Goal: Task Accomplishment & Management: Use online tool/utility

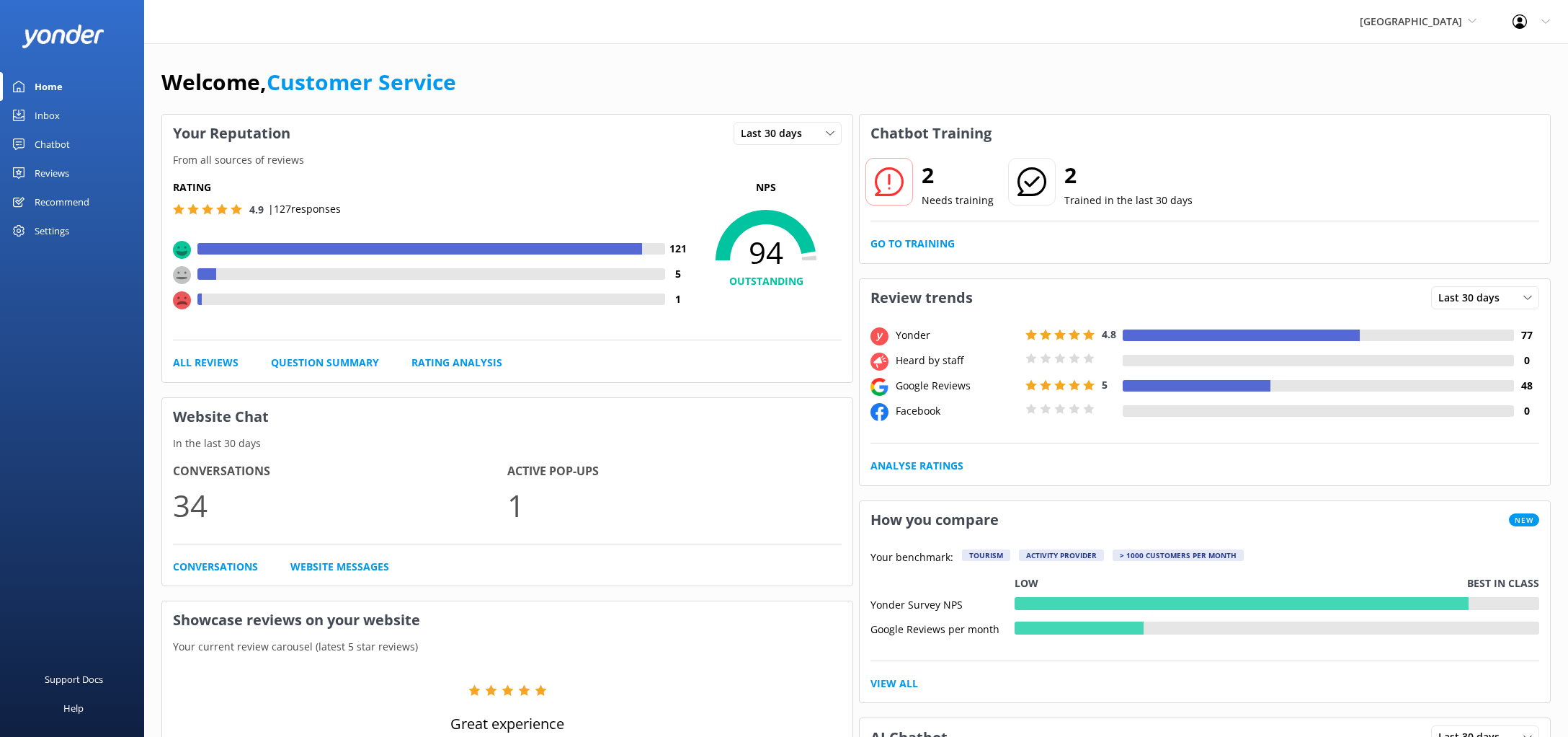
click at [68, 143] on div "Chatbot" at bounding box center [52, 144] width 35 height 29
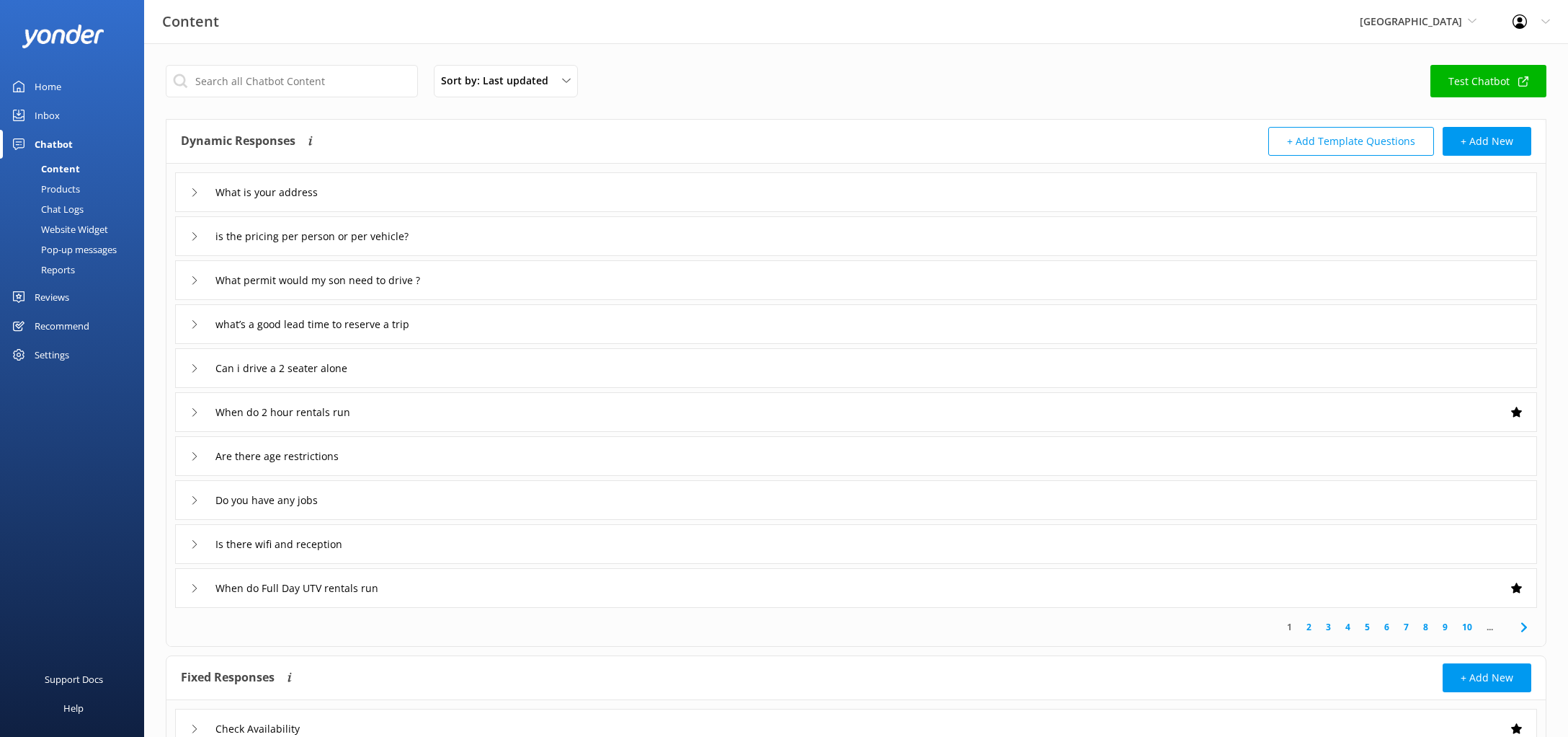
click at [428, 189] on div "What is your address" at bounding box center [856, 191] width 1361 height 39
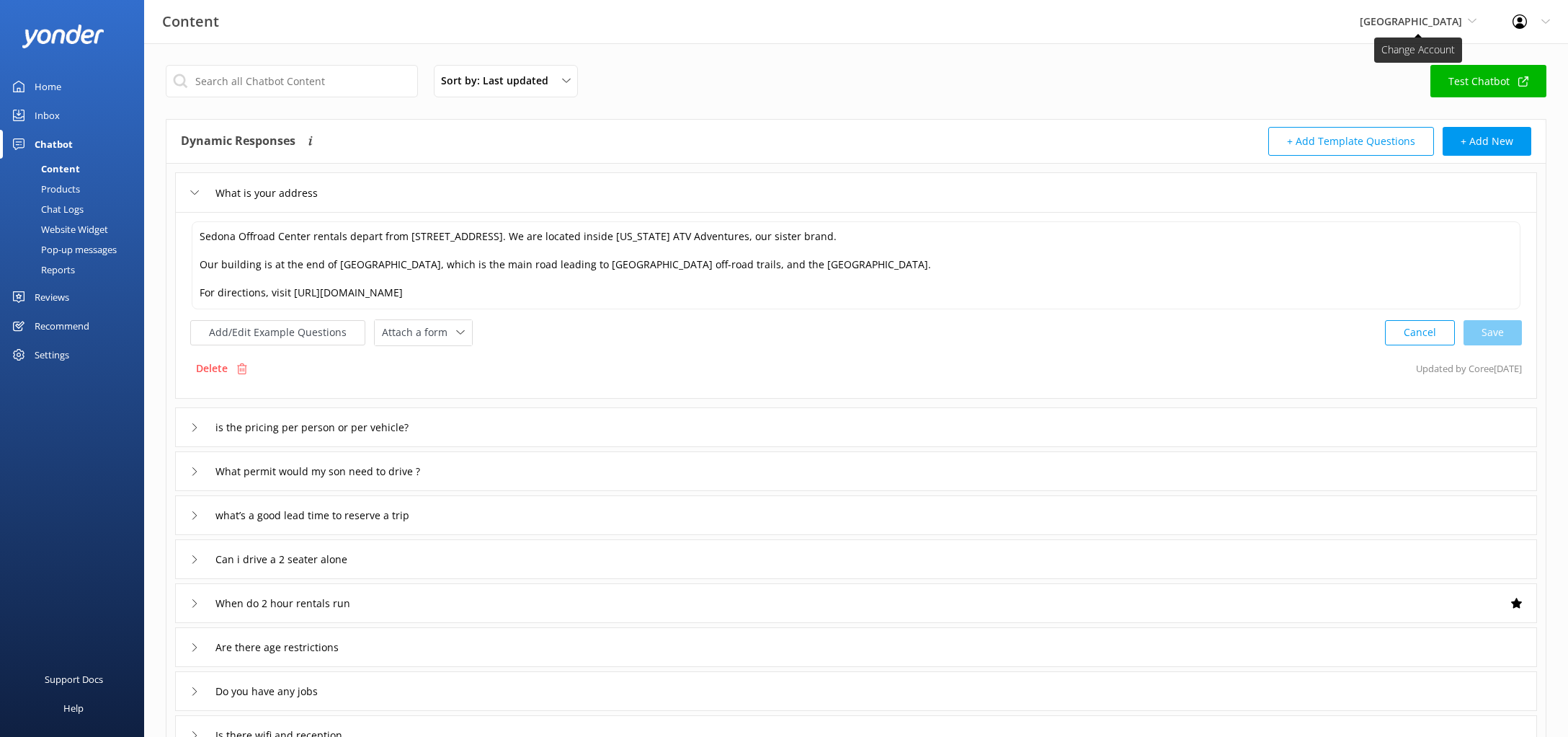
click at [1433, 26] on span "[GEOGRAPHIC_DATA]" at bounding box center [1411, 21] width 103 height 14
click at [698, 92] on div "Sort by: Last updated Title (A-Z) Last updated Test Chatbot" at bounding box center [856, 85] width 1381 height 41
click at [267, 191] on input "What is your address" at bounding box center [274, 192] width 133 height 22
click at [270, 195] on input "What is your address" at bounding box center [274, 192] width 133 height 22
click at [190, 187] on div "What is your address" at bounding box center [856, 191] width 1361 height 39
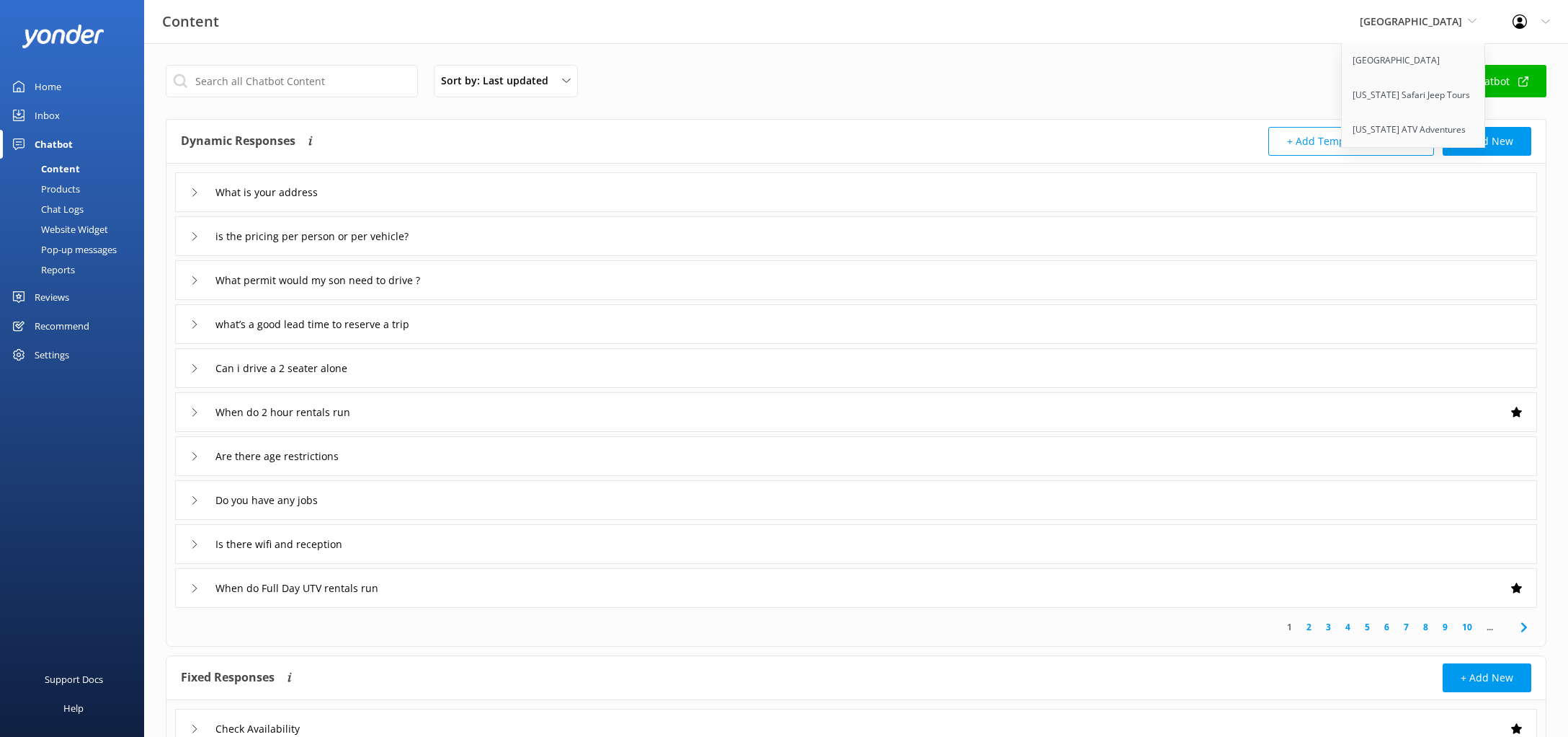
click at [1216, 45] on div "Sort by: Last updated Title (A-Z) Last updated Test Chatbot Dynamic Responses T…" at bounding box center [856, 422] width 1424 height 758
click at [42, 291] on div "Reviews" at bounding box center [51, 297] width 34 height 29
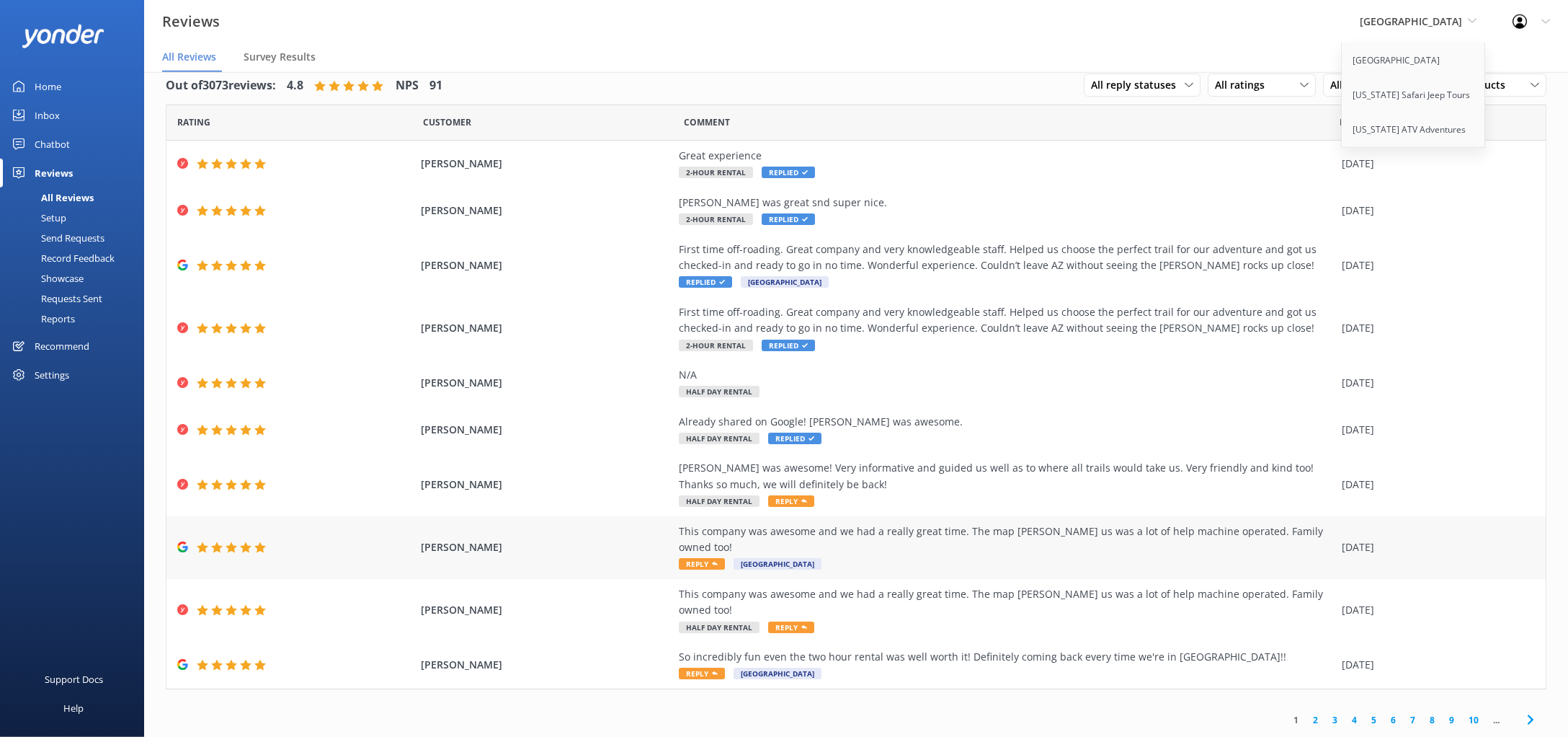
scroll to position [28, 0]
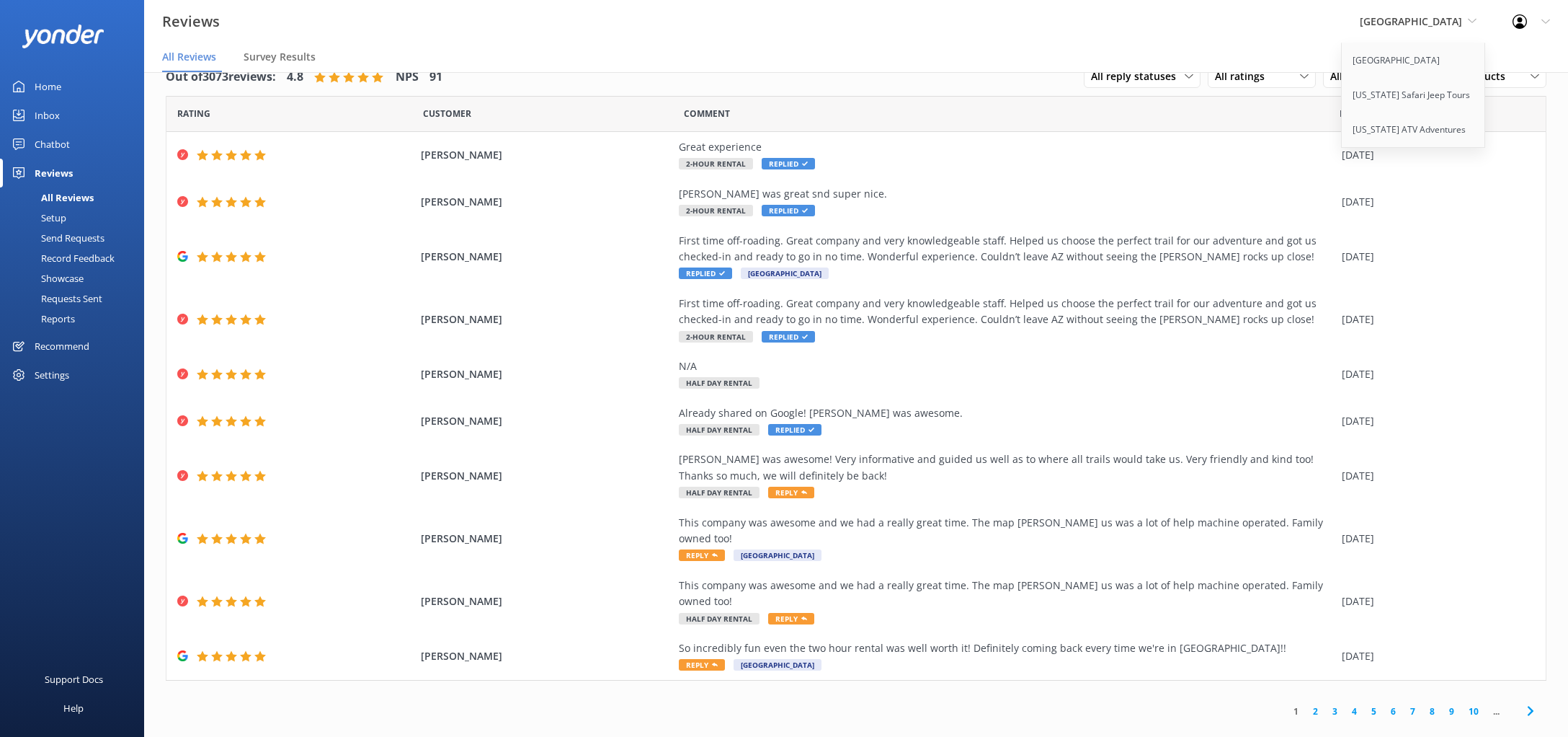
click at [902, 695] on div "1 2 3 4 5 6 7 8 9 10 ..." at bounding box center [856, 711] width 1381 height 32
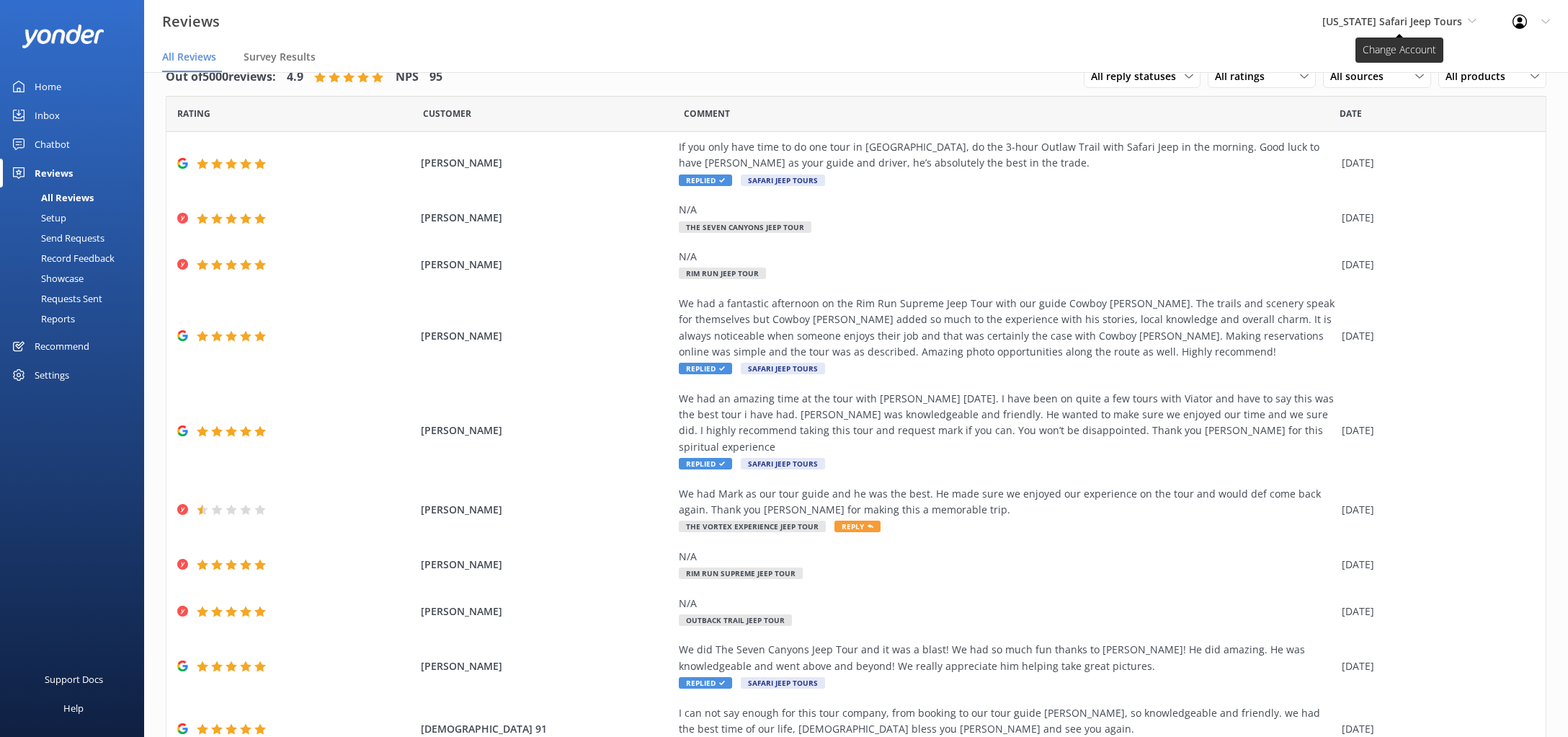
click at [1389, 17] on span "[US_STATE] Safari Jeep Tours" at bounding box center [1392, 21] width 140 height 14
click at [1414, 133] on link "[US_STATE] ATV Adventures" at bounding box center [1376, 129] width 144 height 34
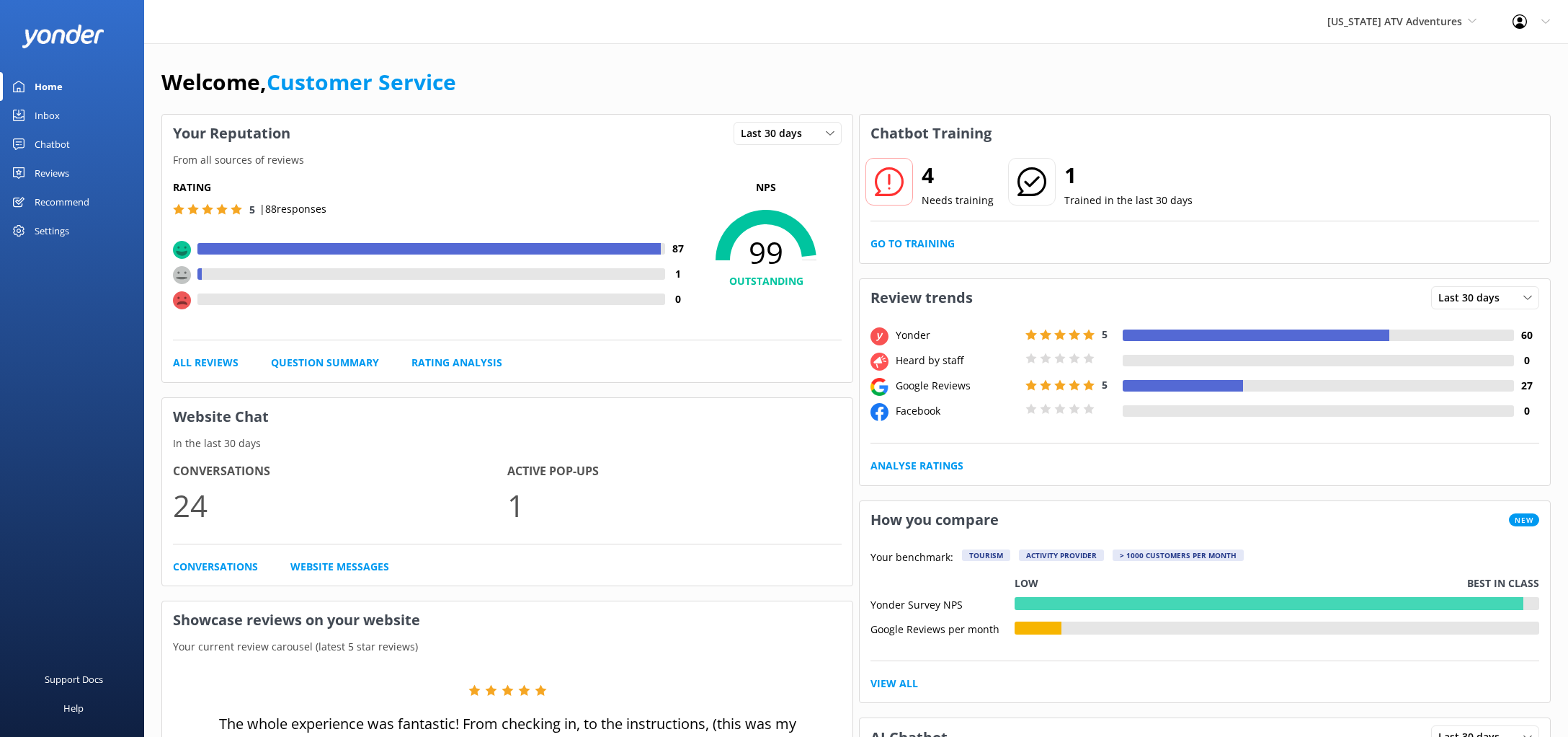
click at [895, 182] on icon at bounding box center [889, 182] width 29 height 29
click at [931, 248] on link "Go to Training" at bounding box center [912, 244] width 84 height 16
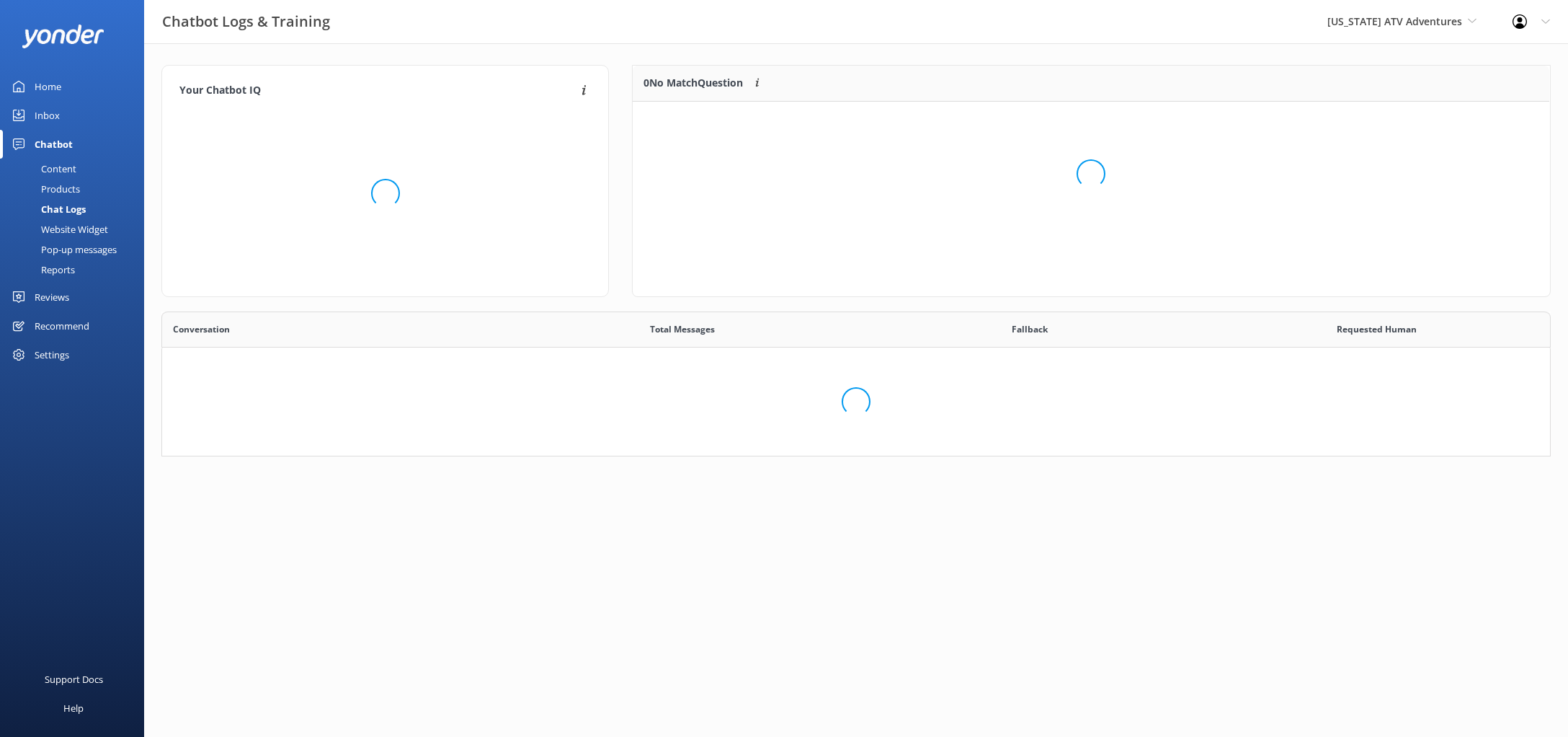
scroll to position [505, 1387]
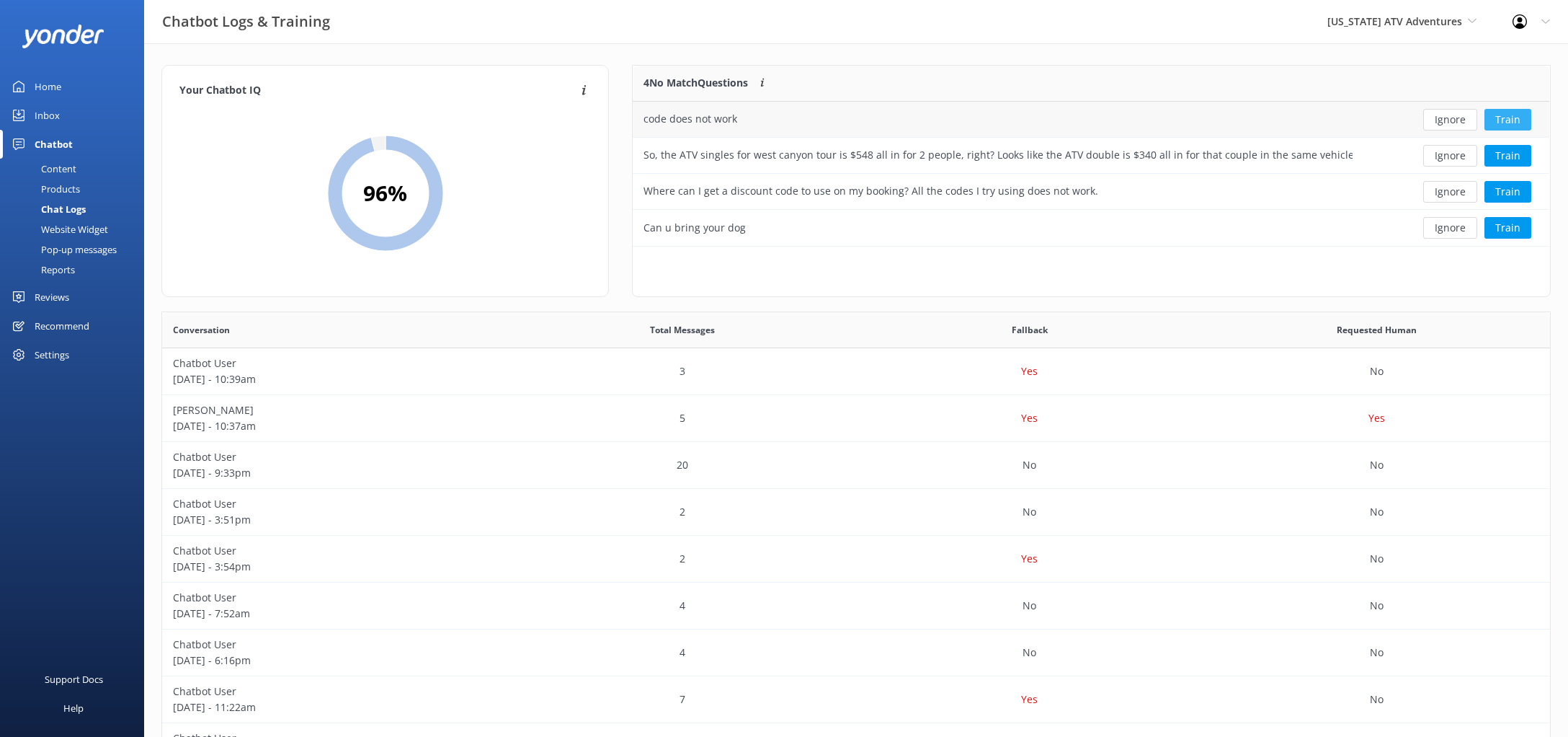
click at [1498, 123] on button "Train" at bounding box center [1507, 119] width 46 height 22
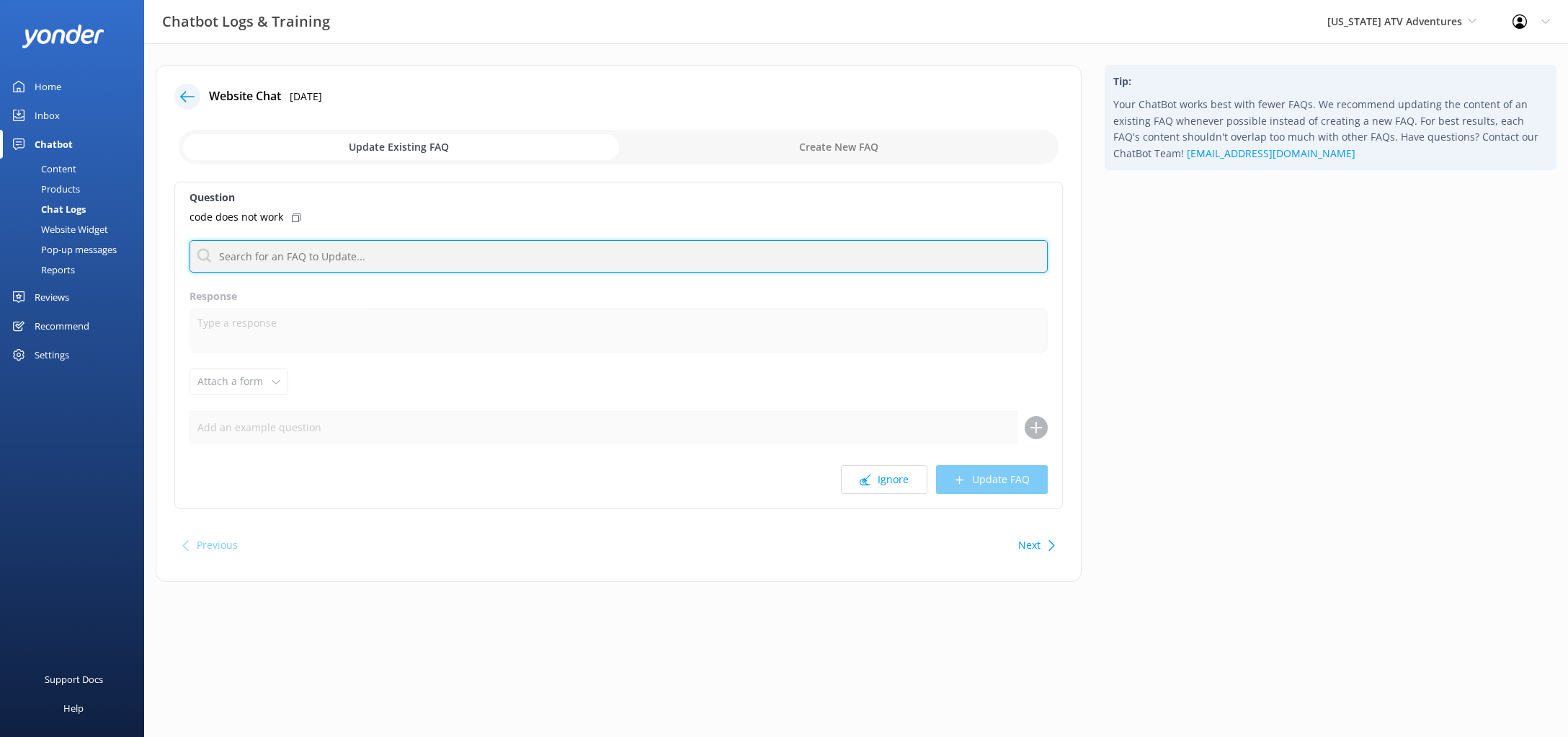
click at [508, 264] on input "text" at bounding box center [619, 256] width 858 height 32
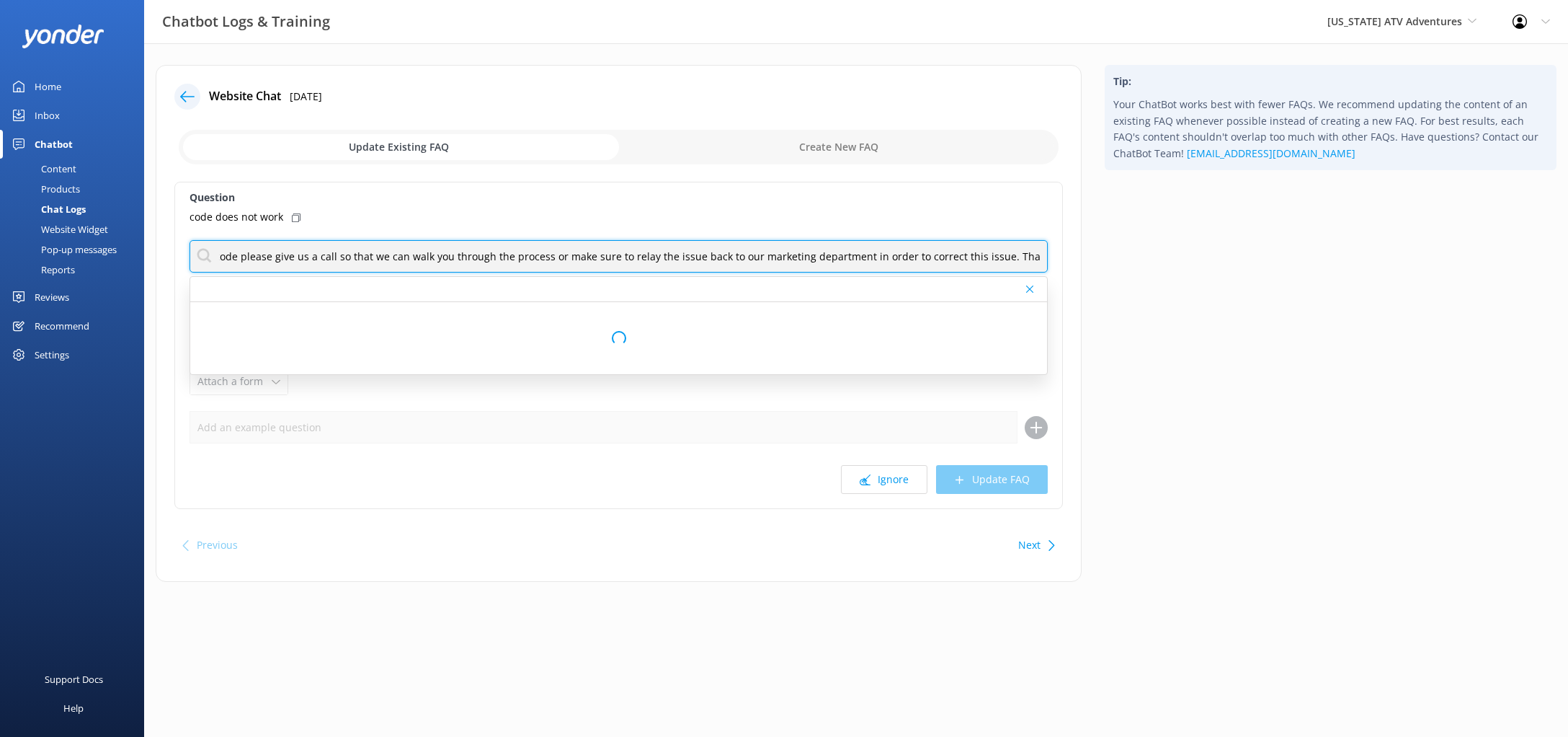
scroll to position [0, 227]
type input "If you are having trouble applying our promo code please give us a call so that…"
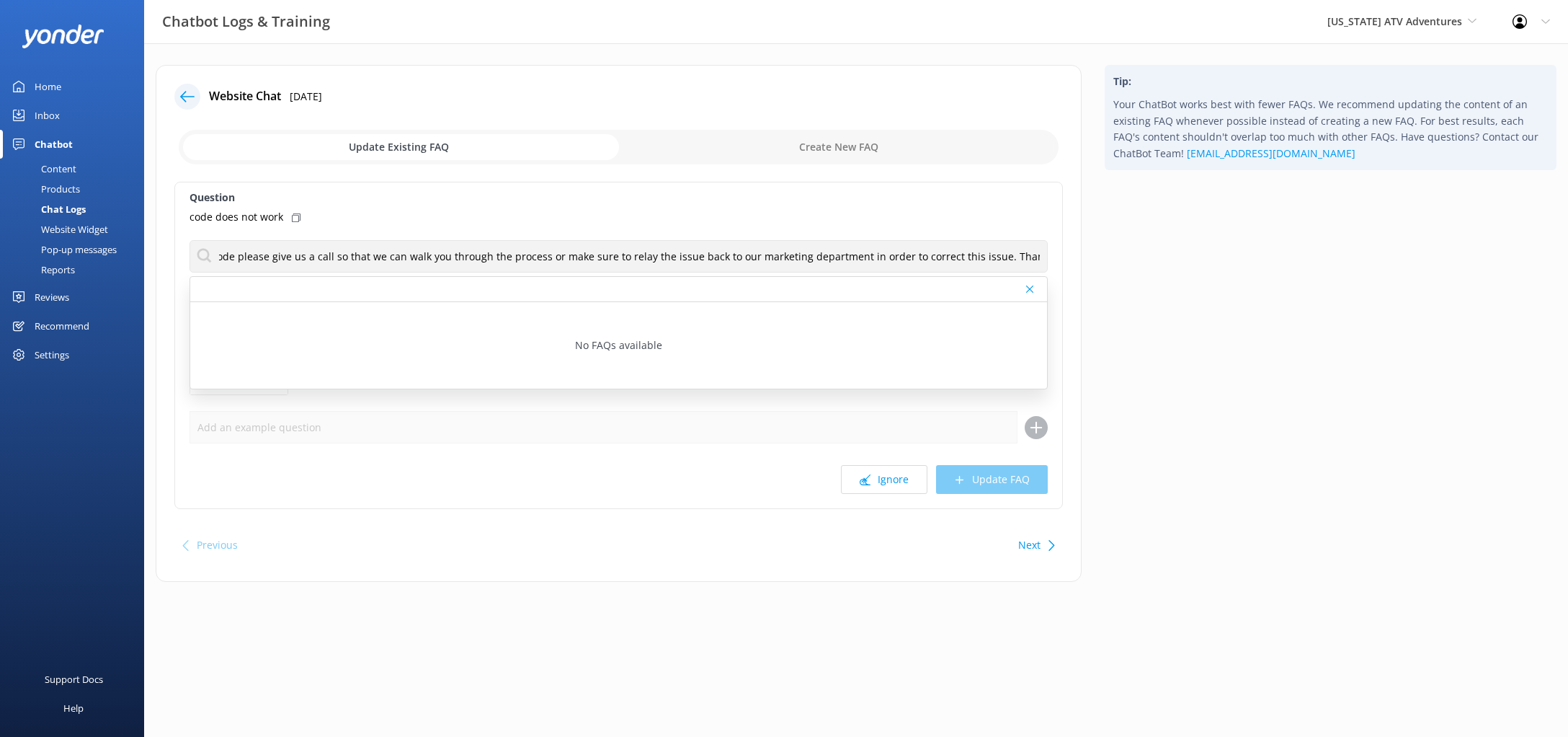
click at [1225, 288] on div "Tip: Your ChatBot works best with fewer FAQs. We recommend updating the content…" at bounding box center [1330, 330] width 475 height 531
click at [1031, 288] on use at bounding box center [1029, 288] width 7 height 7
click at [1268, 336] on div "Tip: Your ChatBot works best with fewer FAQs. We recommend updating the content…" at bounding box center [1330, 330] width 475 height 531
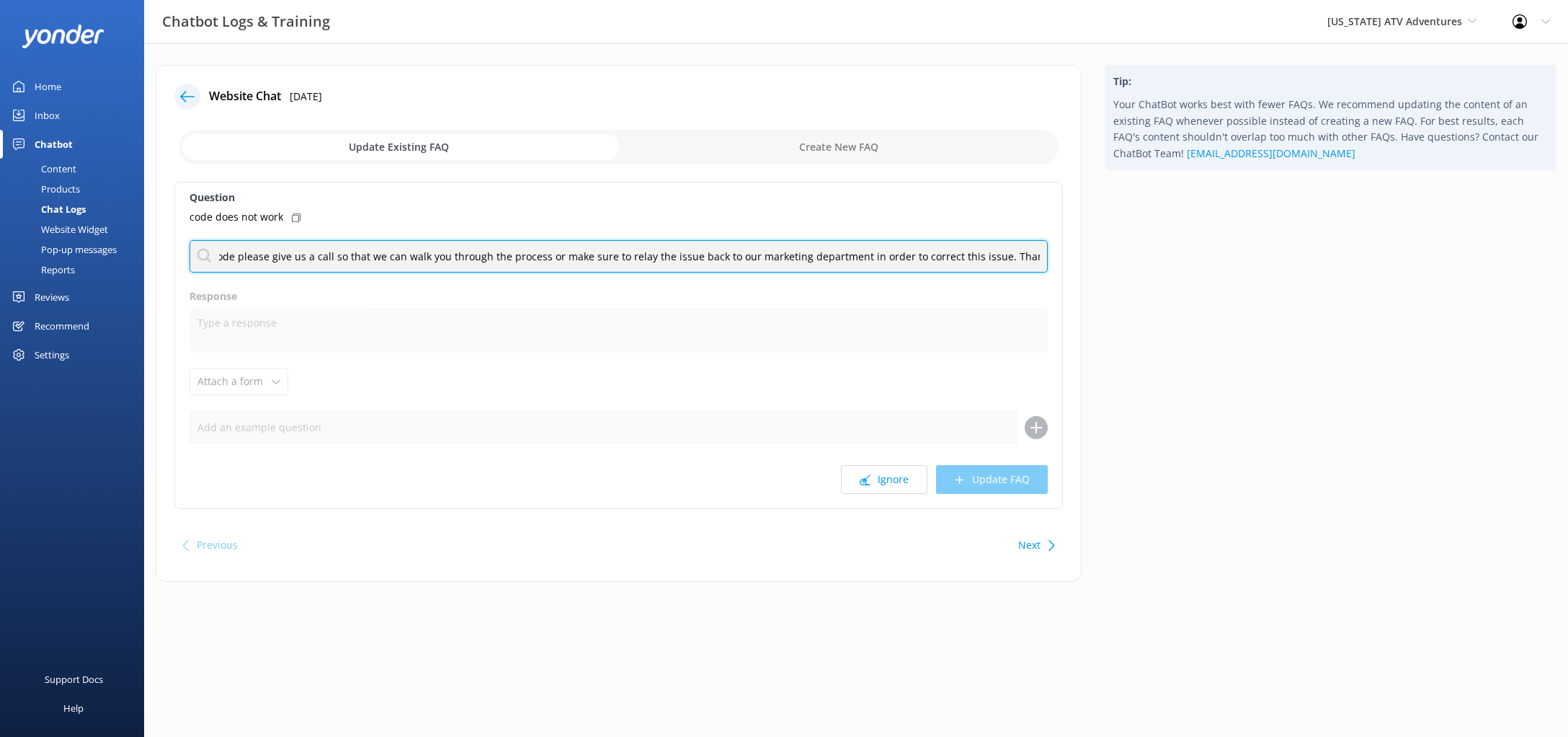
click at [530, 259] on input "If you are having trouble applying our promo code please give us a call so that…" at bounding box center [619, 256] width 858 height 32
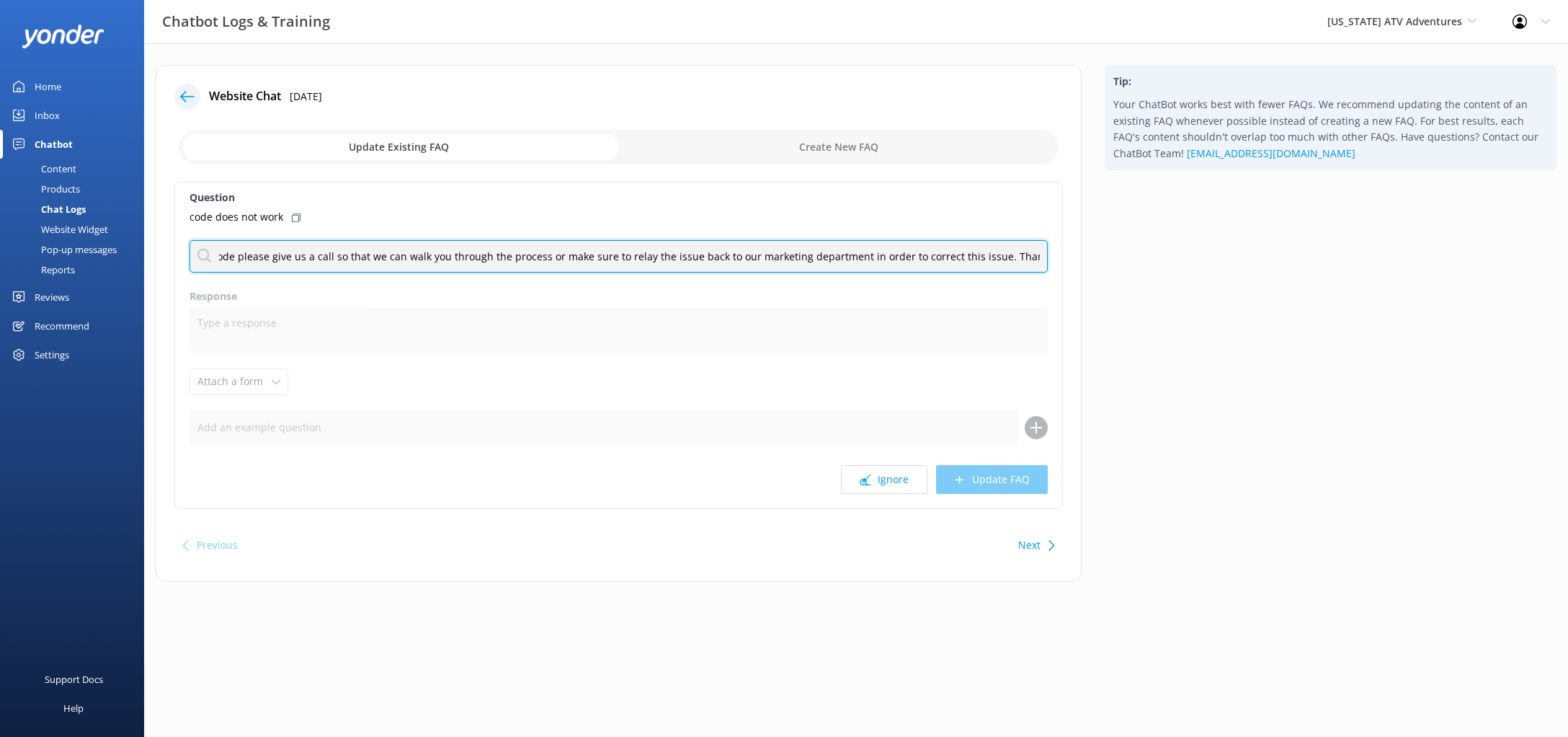
click at [530, 259] on input "If you are having trouble applying our promo code please give us a call so that…" at bounding box center [619, 256] width 858 height 32
click at [1037, 260] on input "If you are having trouble applying our promo code please give us a call so that…" at bounding box center [619, 256] width 858 height 32
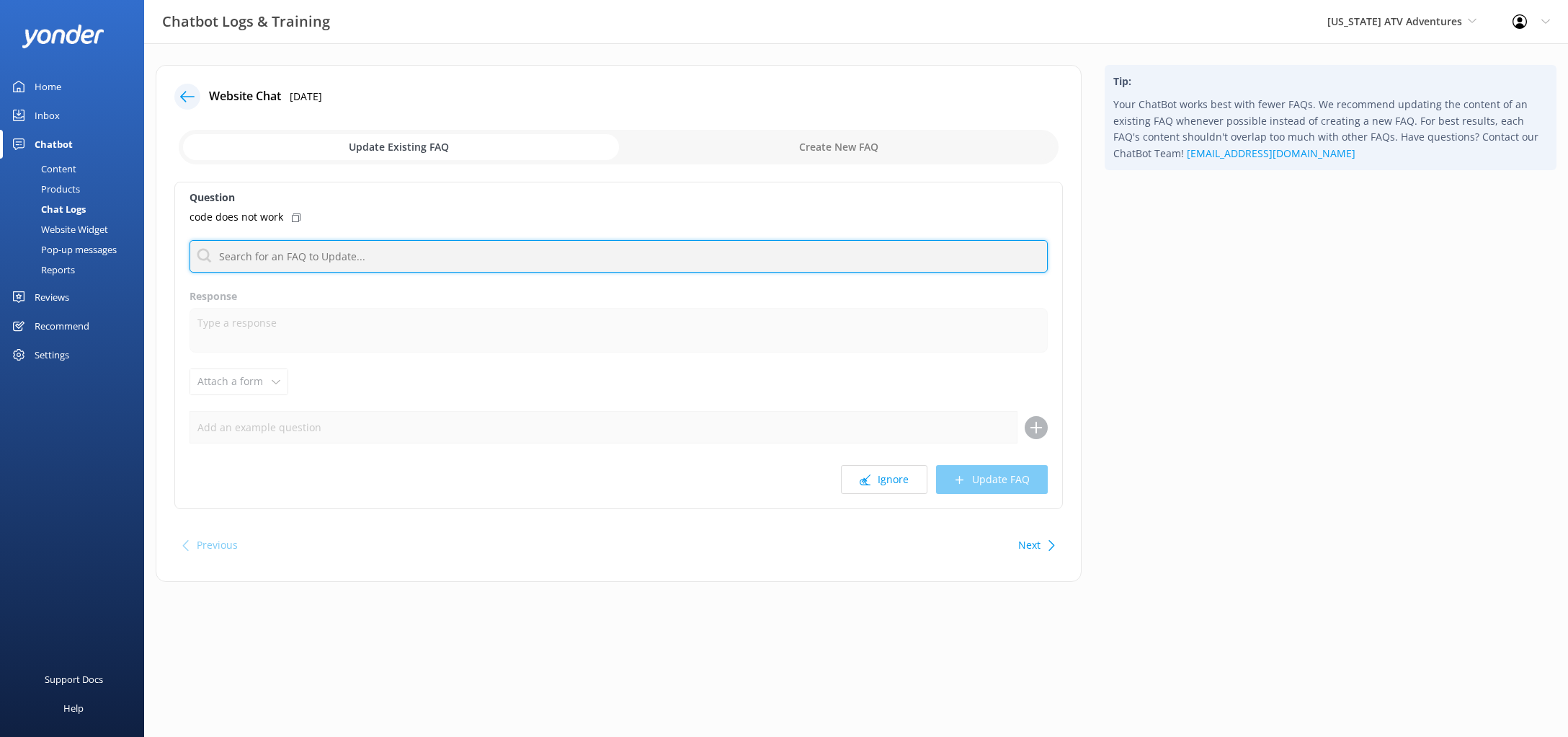
scroll to position [0, 0]
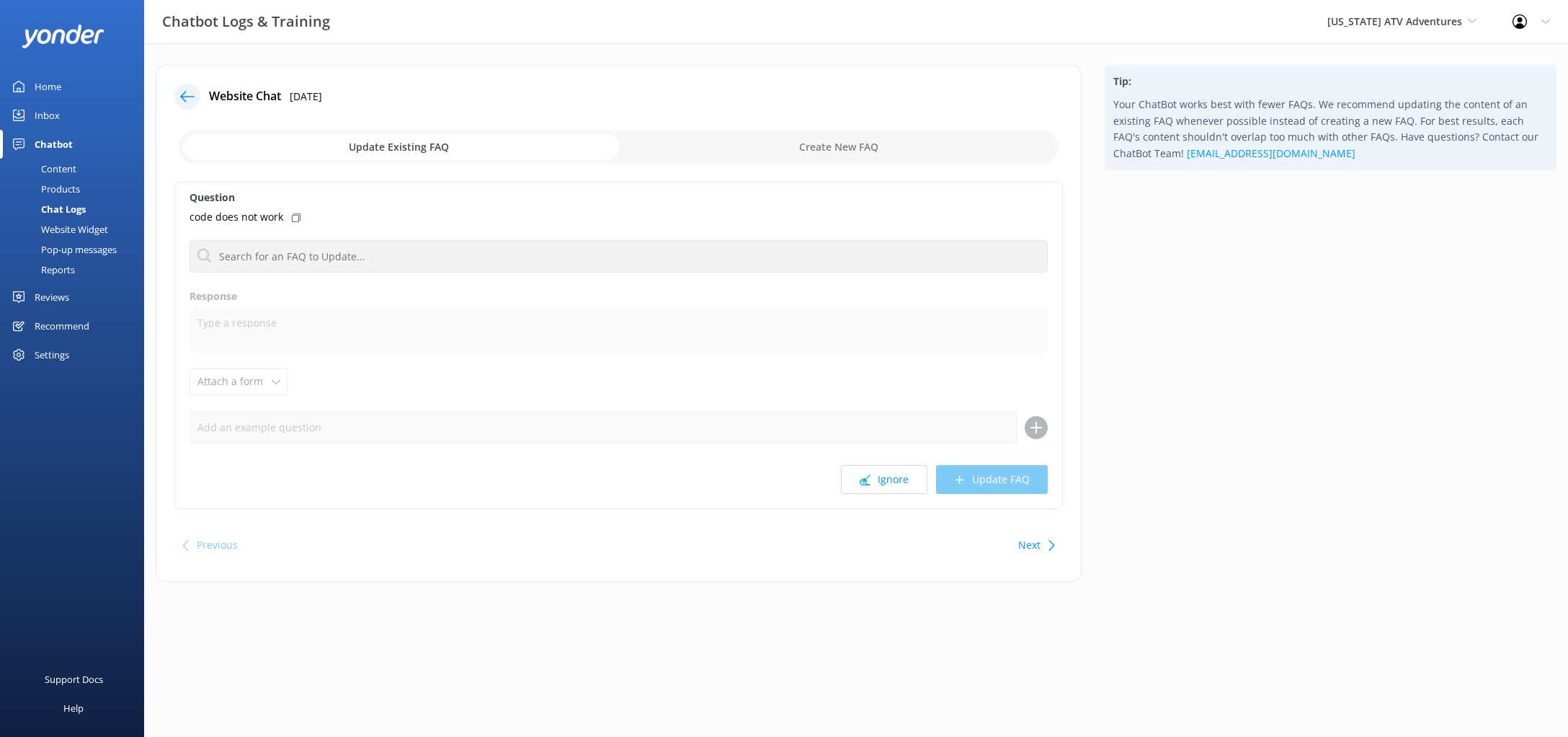
click at [874, 147] on input "checkbox" at bounding box center [618, 147] width 880 height 34
checkbox input "true"
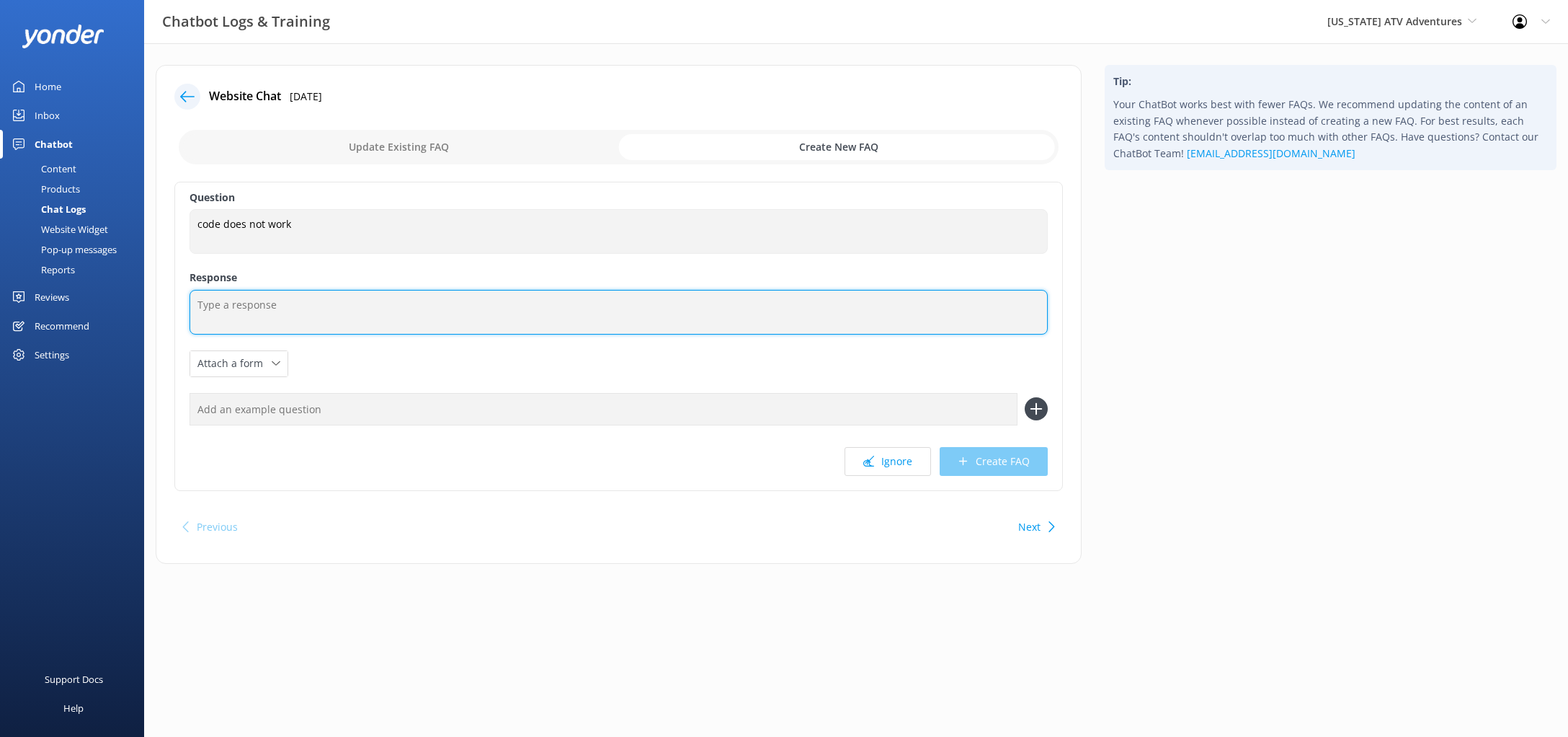
click at [274, 326] on textarea at bounding box center [619, 312] width 858 height 45
paste textarea "If you are having trouble applying our promo code please give us a call so that…"
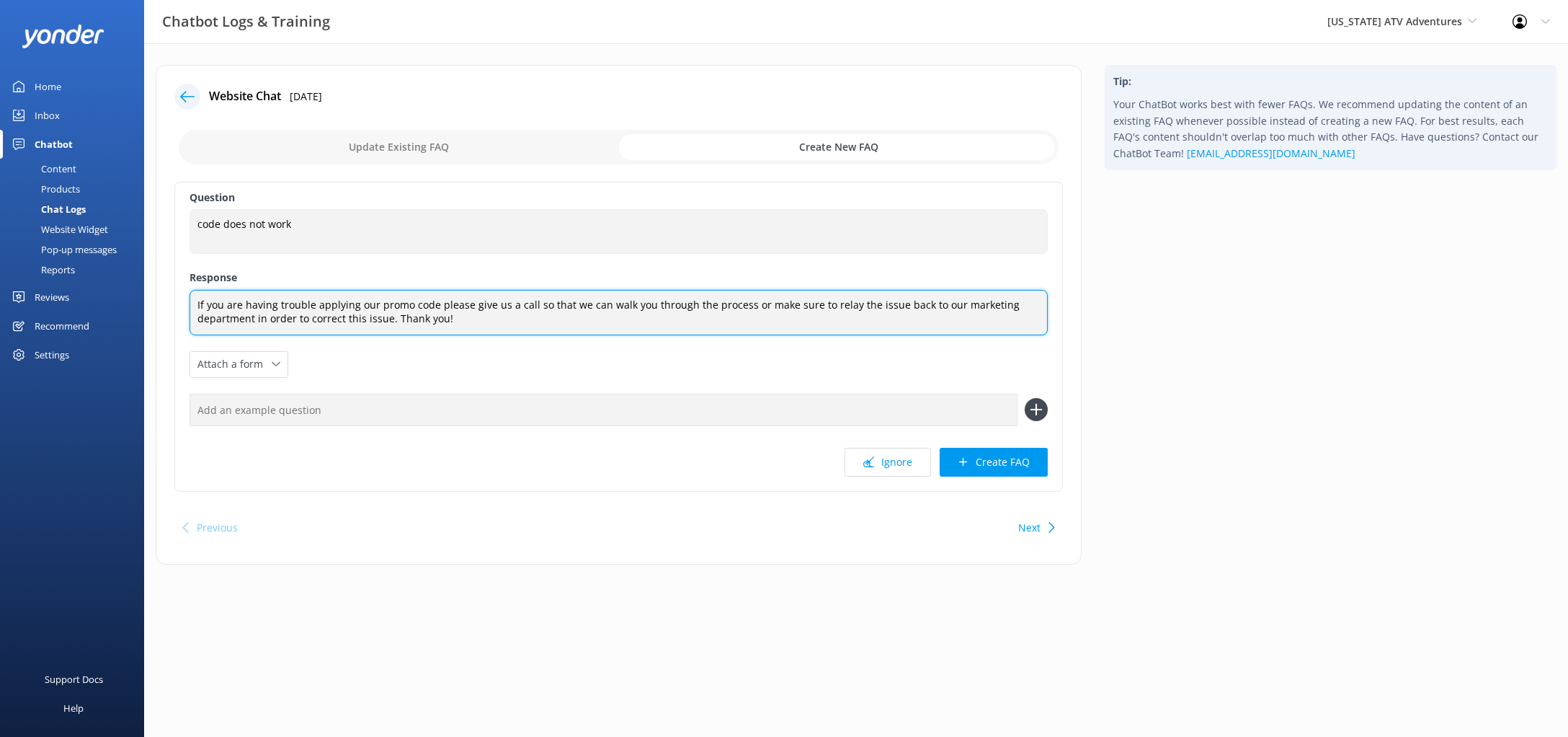
click at [199, 302] on textarea "If you are having trouble applying our promo code please give us a call so that…" at bounding box center [619, 312] width 858 height 46
click at [203, 304] on textarea "Promo code not working? If you are having trouble applying our promo code pleas…" at bounding box center [619, 312] width 858 height 46
click at [327, 307] on textarea "Is romo code not working? If you are having trouble applying our promo code ple…" at bounding box center [619, 312] width 858 height 46
drag, startPoint x: 323, startPoint y: 305, endPoint x: 183, endPoint y: 292, distance: 140.6
click at [190, 292] on textarea "Is romo code not working? If you are having trouble applying our promo code ple…" at bounding box center [619, 312] width 858 height 46
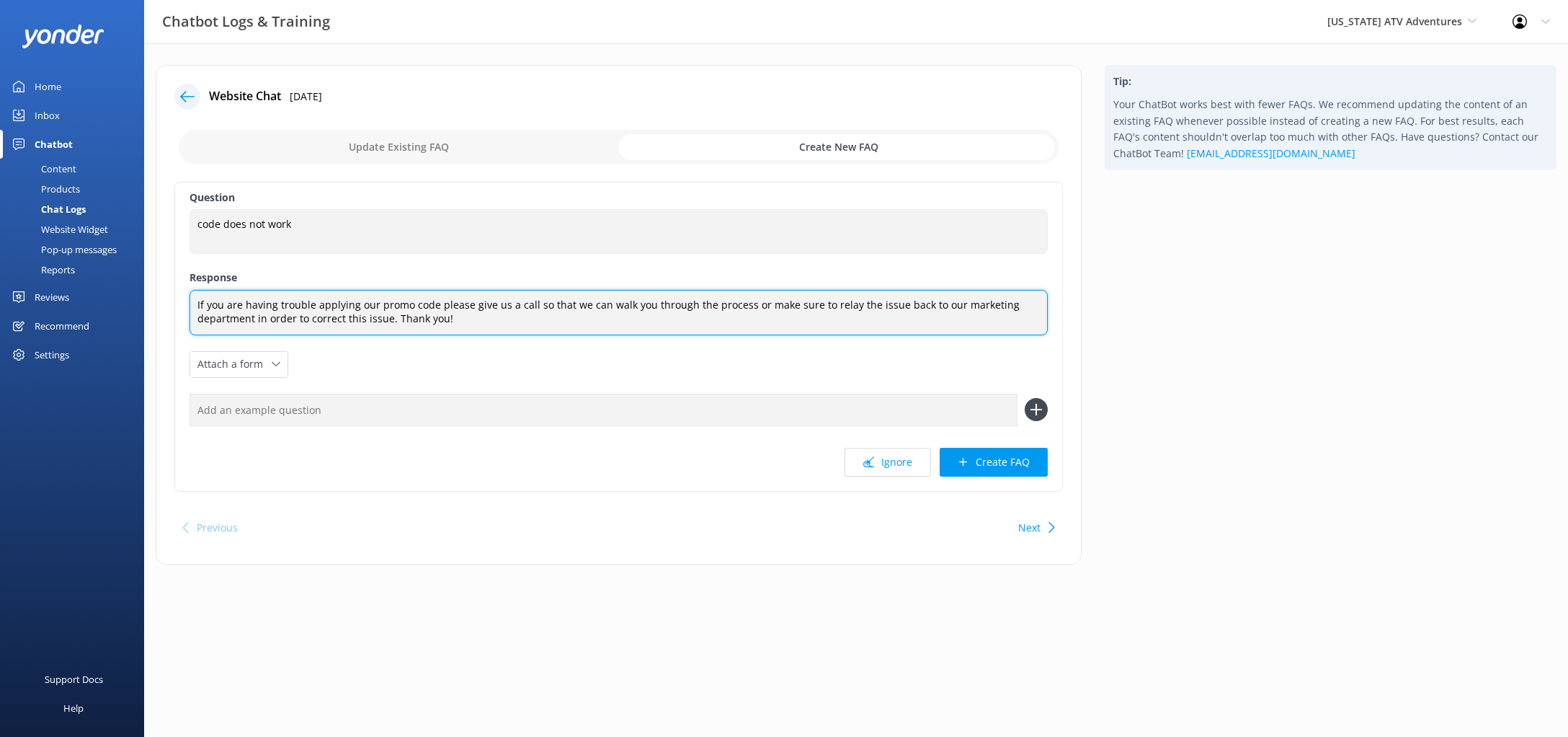
click at [199, 302] on textarea "If you are having trouble applying our promo code please give us a call so that…" at bounding box center [619, 312] width 858 height 46
click at [530, 301] on textarea "If you are having trouble applying our promo code please give us a call so that…" at bounding box center [619, 312] width 858 height 46
drag, startPoint x: 613, startPoint y: 303, endPoint x: 592, endPoint y: 301, distance: 21.1
click at [592, 301] on textarea "If you are having trouble applying our promo code please give us a call at (928…" at bounding box center [619, 312] width 858 height 46
click at [657, 332] on textarea "If you are having trouble applying our promo code please give us a call at (928…" at bounding box center [619, 312] width 858 height 46
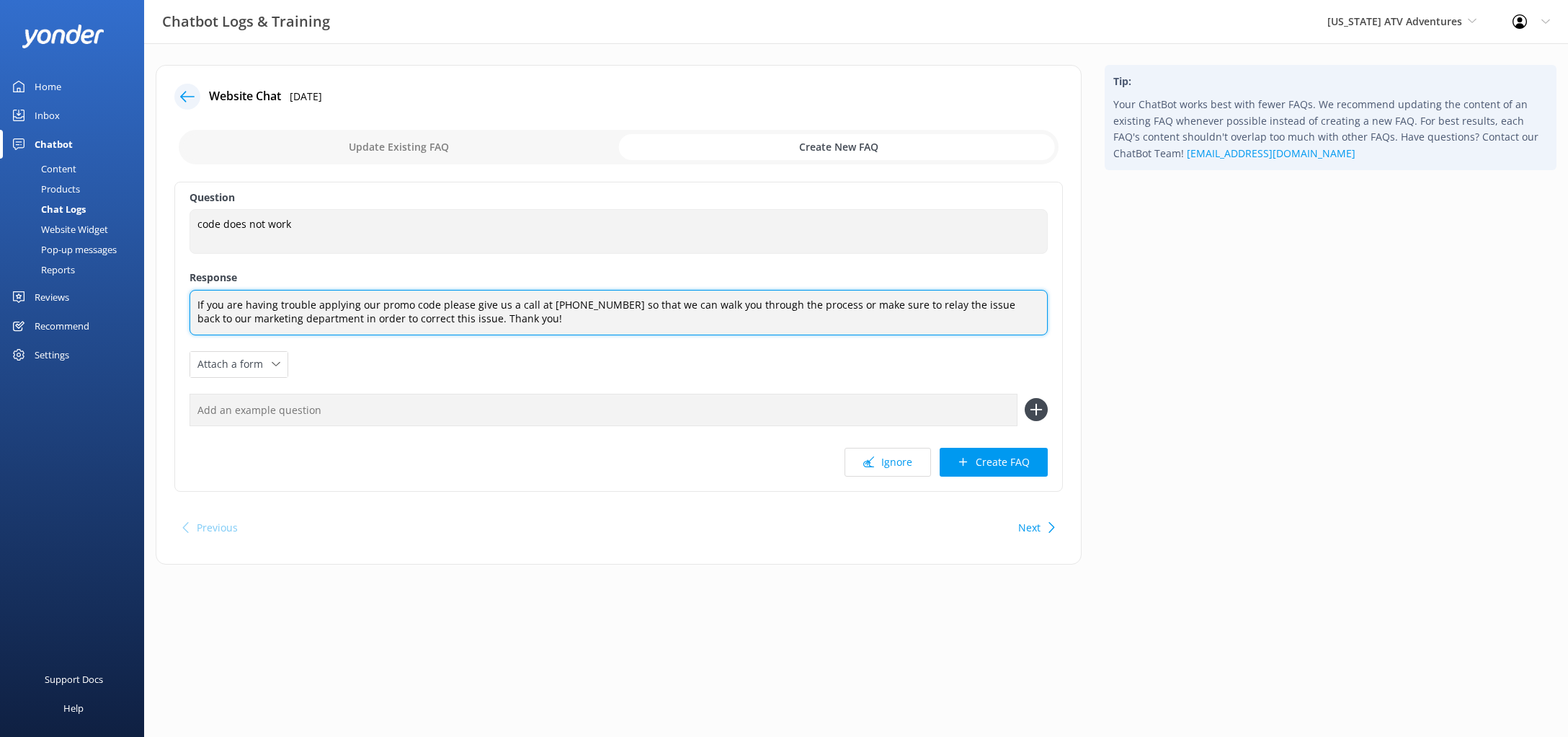
click at [826, 308] on textarea "If you are having trouble applying our promo code please give us a call at (928…" at bounding box center [619, 312] width 858 height 46
click at [935, 312] on textarea "If you are having trouble applying our promo code please give us a call at (928…" at bounding box center [619, 312] width 858 height 46
click at [931, 304] on textarea "If you are having trouble applying our promo code please give us a call at (928…" at bounding box center [619, 312] width 858 height 46
click at [951, 303] on textarea "If you are having trouble applying our promo code please give us a call at (928…" at bounding box center [619, 312] width 858 height 46
drag, startPoint x: 587, startPoint y: 320, endPoint x: 542, endPoint y: 320, distance: 45.0
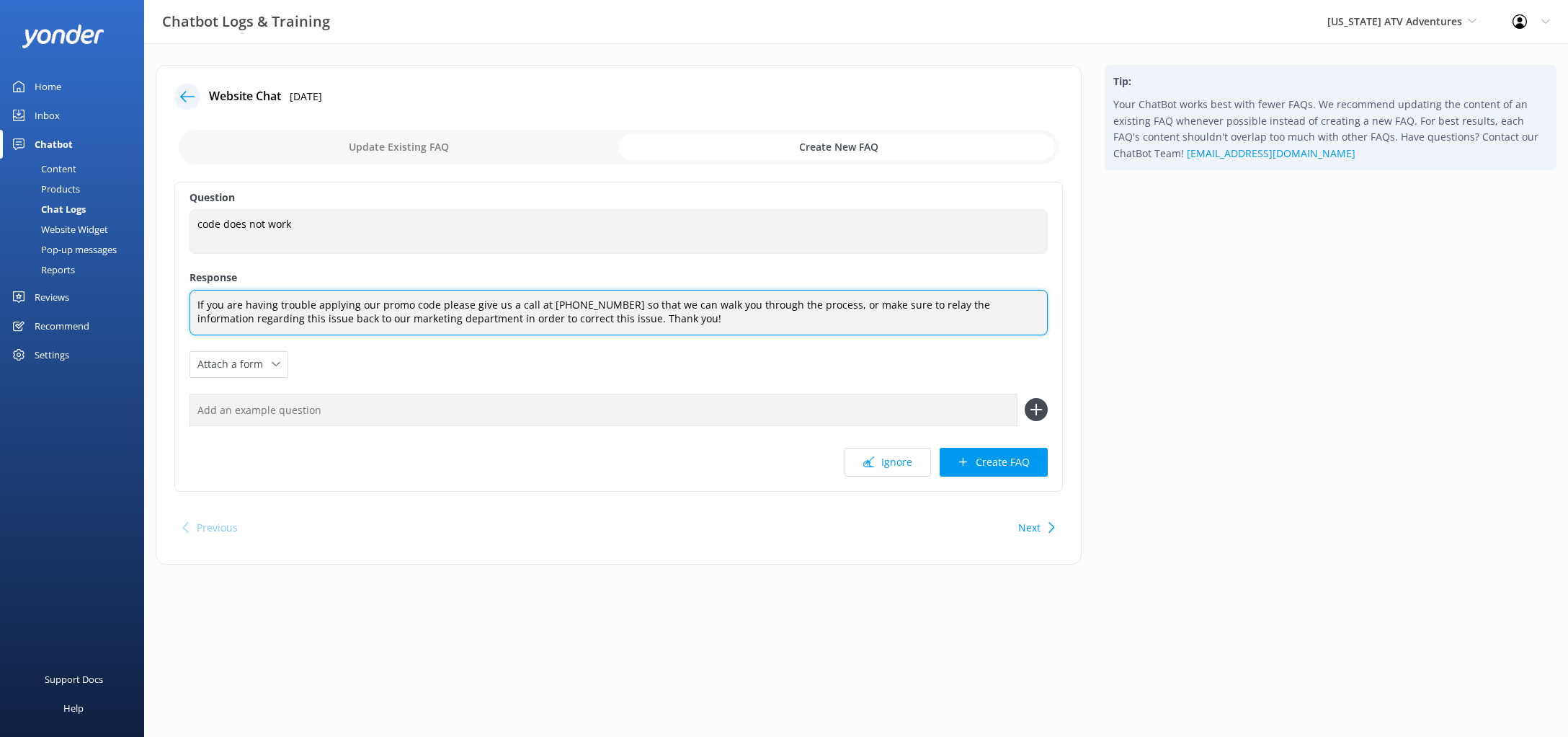
click at [542, 320] on textarea "If you are having trouble applying our promo code please give us a call at (928…" at bounding box center [619, 312] width 858 height 46
click at [601, 323] on textarea "If you are having trouble applying our promo code please give us a call at (928…" at bounding box center [619, 312] width 858 height 46
drag, startPoint x: 588, startPoint y: 320, endPoint x: 508, endPoint y: 315, distance: 80.2
click at [508, 315] on textarea "If you are having trouble applying our promo code please give us a call at (928…" at bounding box center [619, 312] width 858 height 46
click at [837, 324] on textarea "If you are having trouble applying our promo code please give us a call at (928…" at bounding box center [619, 312] width 858 height 46
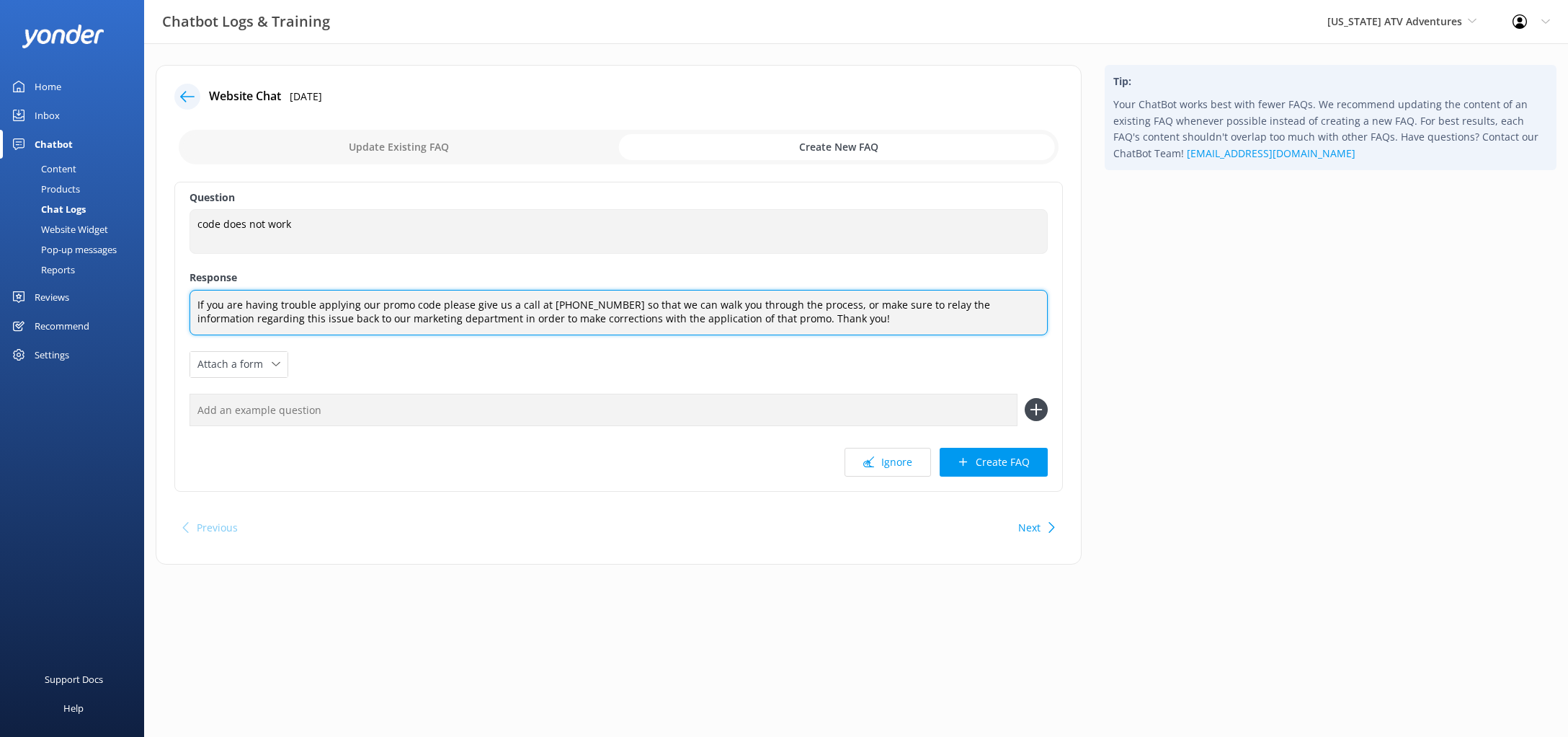
click at [612, 302] on textarea "If you are having trouble applying our promo code please give us a call at (928…" at bounding box center [619, 312] width 858 height 46
click at [838, 326] on textarea "If you are having trouble applying our promo code please give us a call at (928…" at bounding box center [619, 312] width 858 height 46
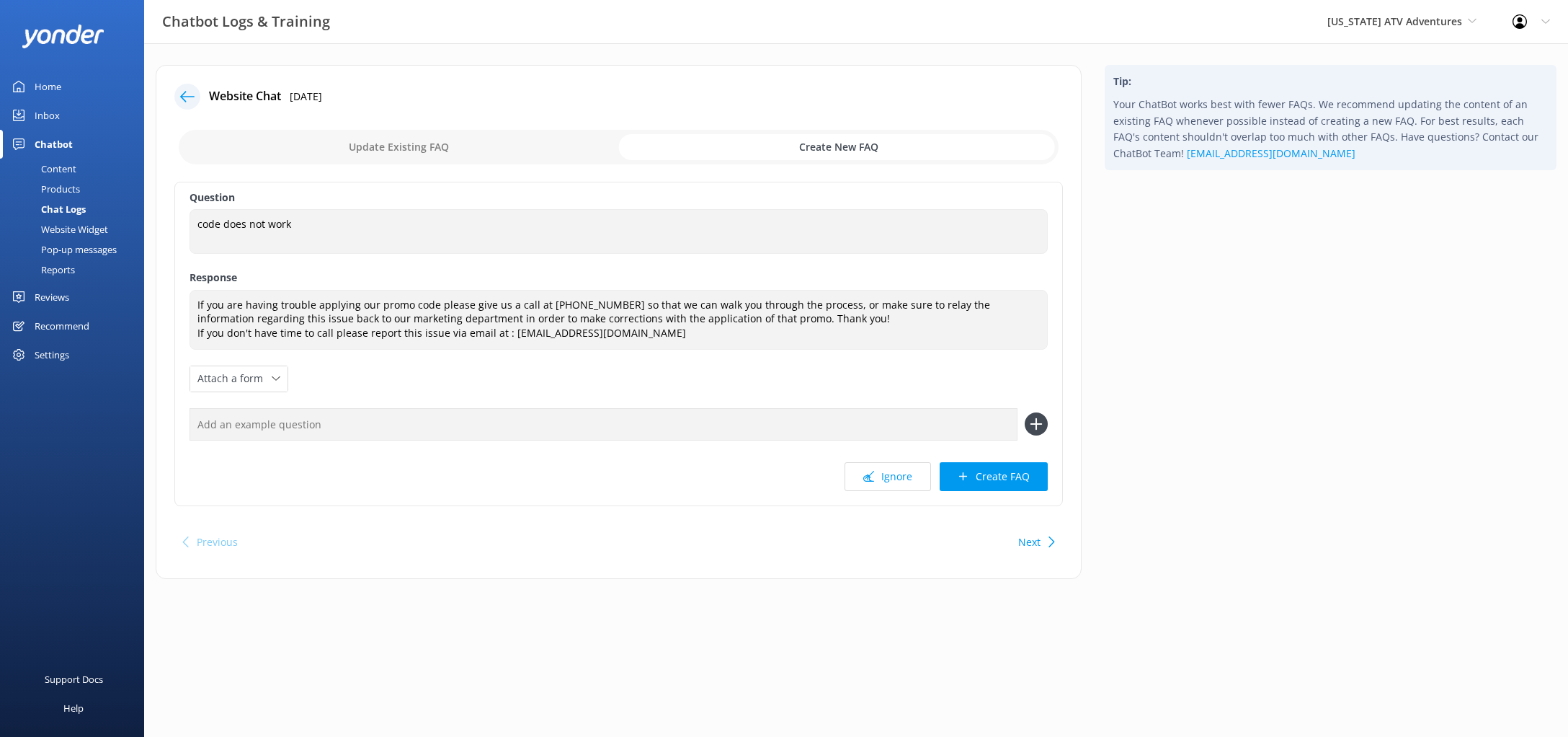
click at [283, 434] on input "text" at bounding box center [604, 424] width 828 height 32
click at [303, 435] on input "text" at bounding box center [604, 424] width 828 height 32
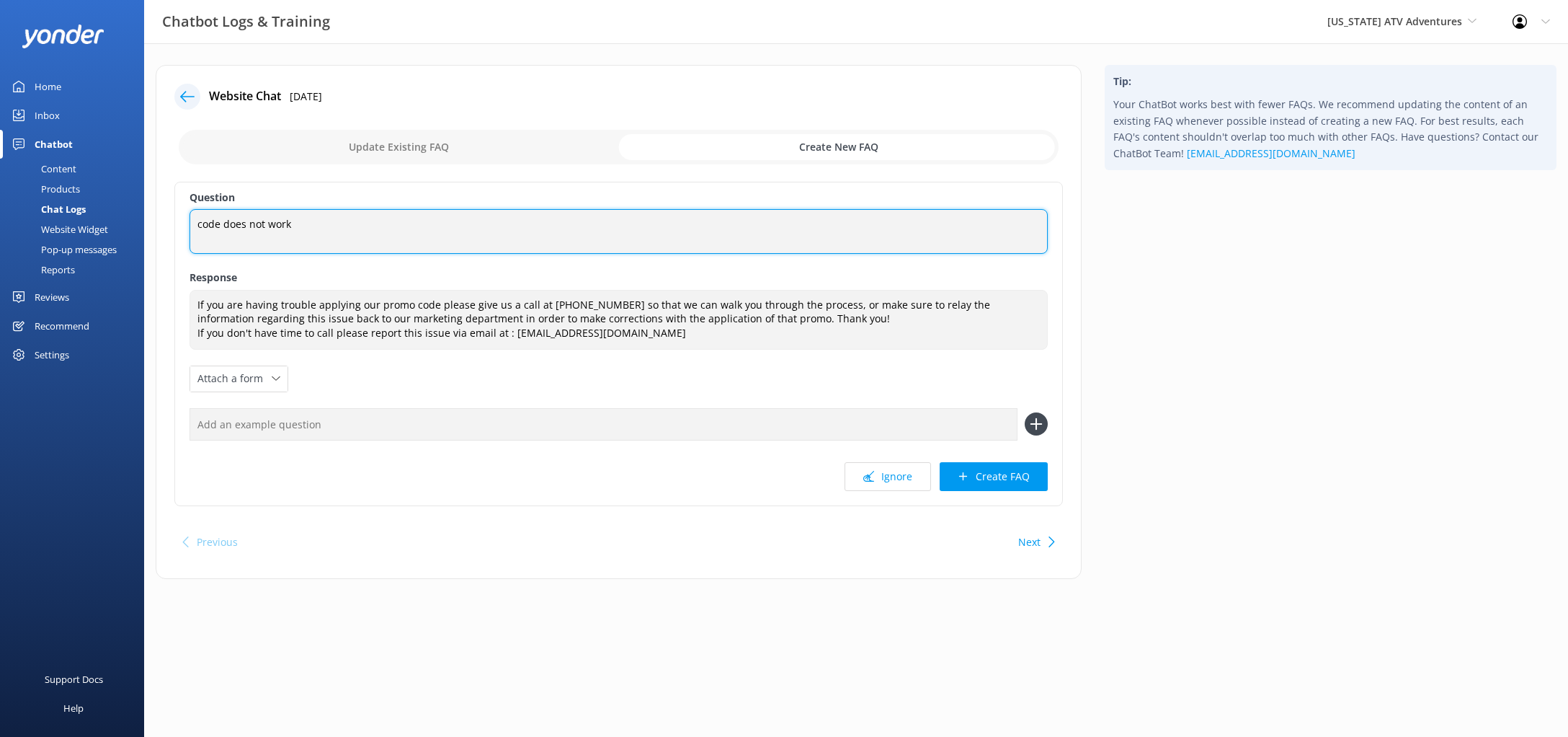
click at [417, 224] on textarea "code does not work" at bounding box center [619, 232] width 858 height 45
click at [195, 221] on textarea "code does not work" at bounding box center [619, 232] width 858 height 45
click at [372, 227] on textarea "code does not work" at bounding box center [619, 232] width 858 height 45
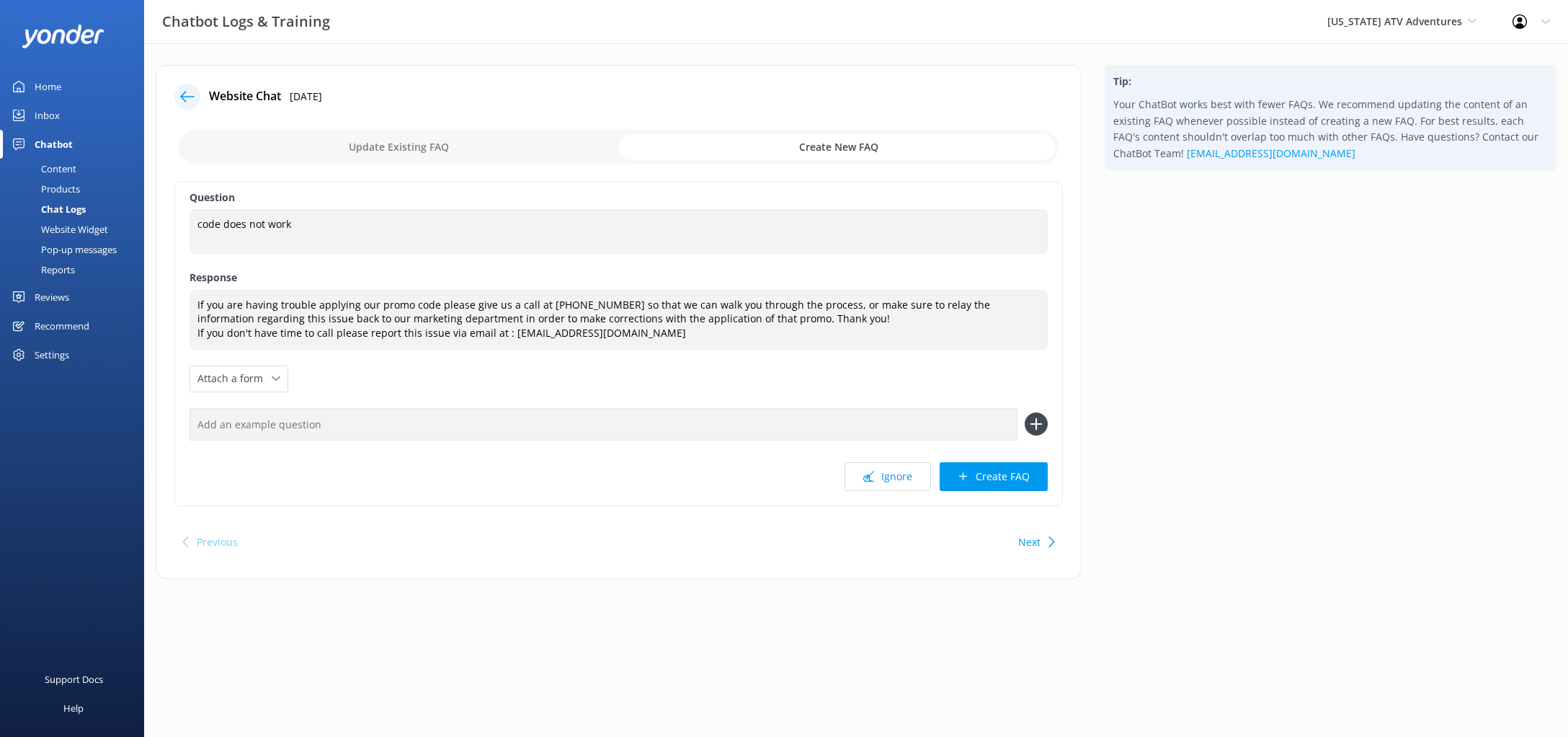
click at [364, 413] on input "text" at bounding box center [604, 424] width 828 height 32
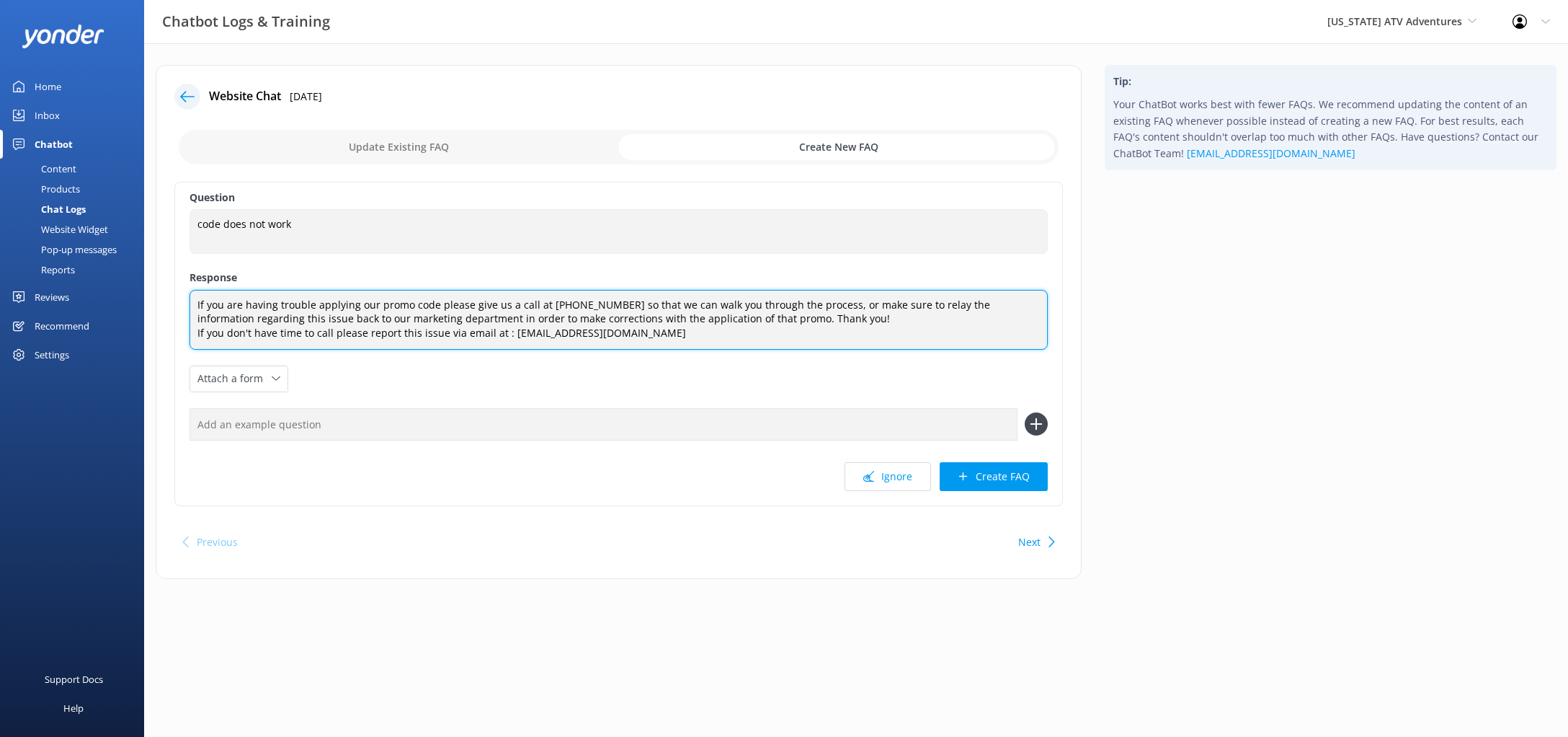
click at [428, 304] on textarea "If you are having trouble applying our promo code please give us a call at (928…" at bounding box center [619, 320] width 858 height 60
click at [429, 304] on textarea "If you are having trouble applying our promo code please give us a call at (928…" at bounding box center [619, 320] width 858 height 60
click at [436, 300] on textarea "If you are having trouble applying our promo code please give us a call at (928…" at bounding box center [619, 320] width 858 height 60
type textarea "If you are having trouble applying our promo code, please give us a call at (92…"
